Goal: Information Seeking & Learning: Understand process/instructions

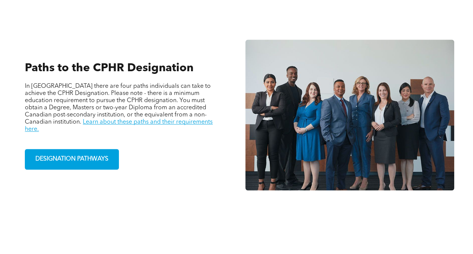
scroll to position [489, 0]
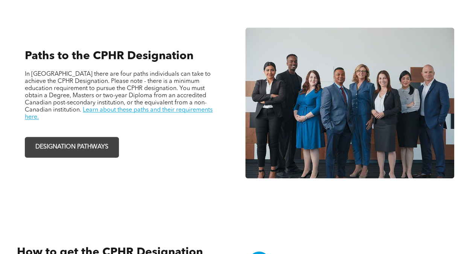
click at [79, 140] on span "DESIGNATION PATHWAYS" at bounding box center [72, 147] width 78 height 15
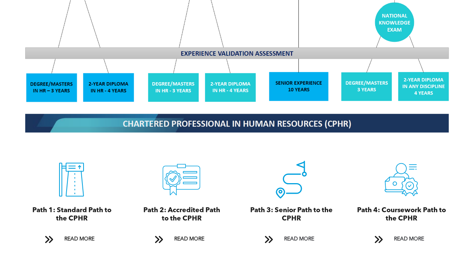
scroll to position [753, 0]
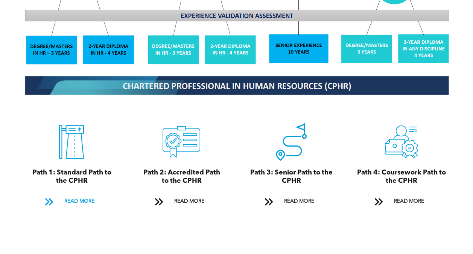
click at [49, 197] on span at bounding box center [49, 202] width 10 height 10
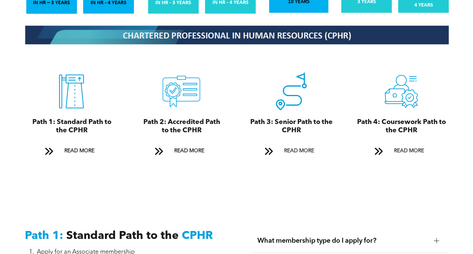
scroll to position [804, 0]
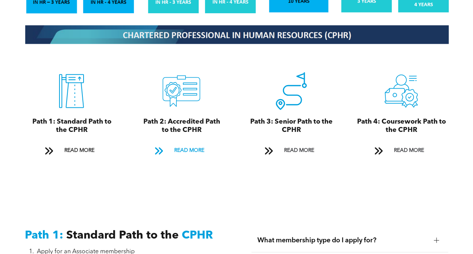
click at [158, 148] on span at bounding box center [159, 151] width 10 height 10
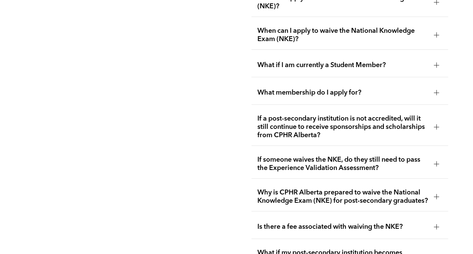
scroll to position [1403, 0]
